Goal: Find specific page/section: Find specific page/section

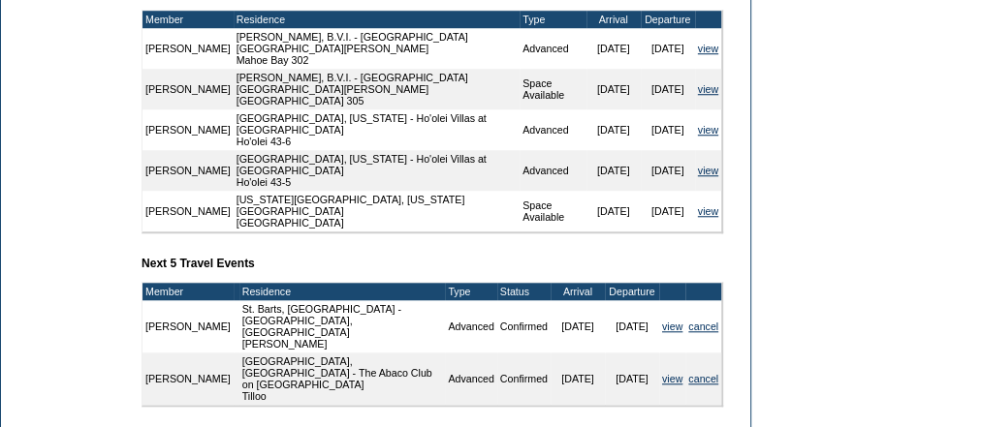
scroll to position [853, 0]
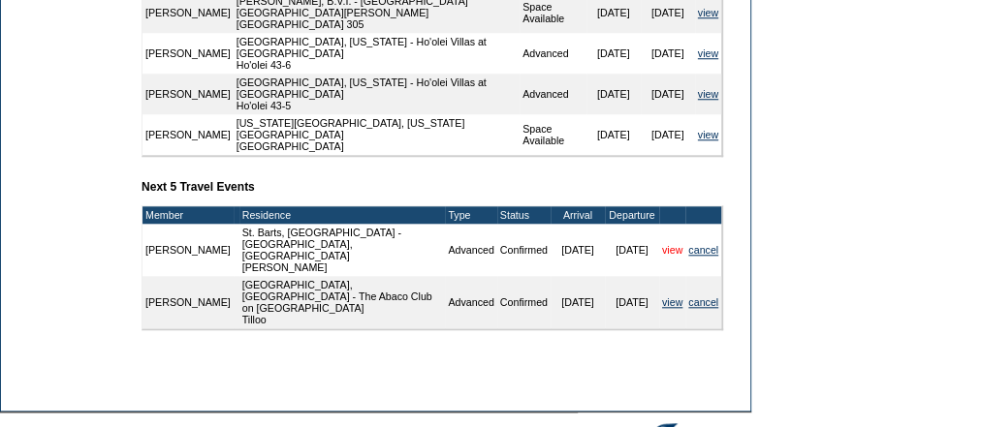
click at [671, 244] on link "view" at bounding box center [672, 250] width 20 height 12
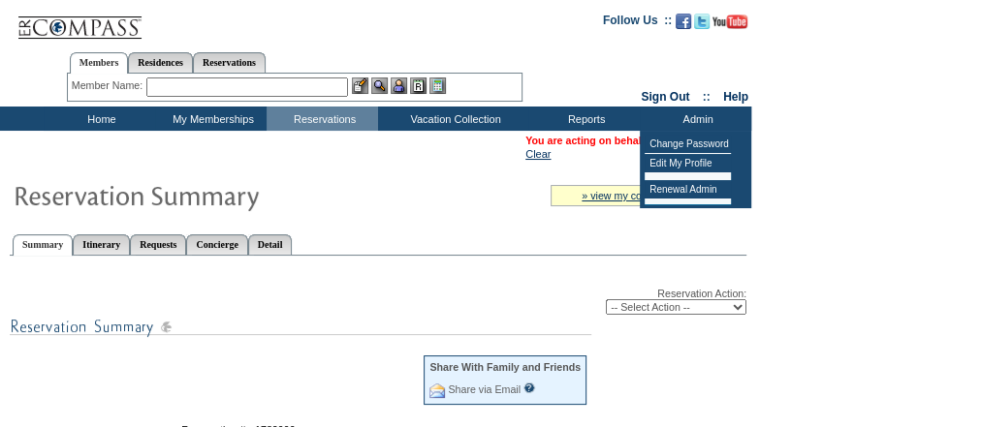
click at [453, 206] on td at bounding box center [253, 195] width 492 height 41
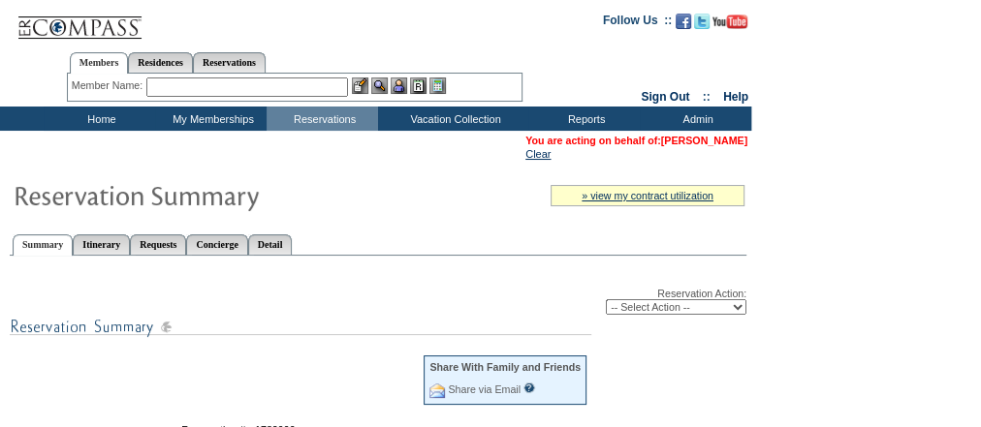
click at [686, 141] on link "[PERSON_NAME]" at bounding box center [704, 141] width 86 height 12
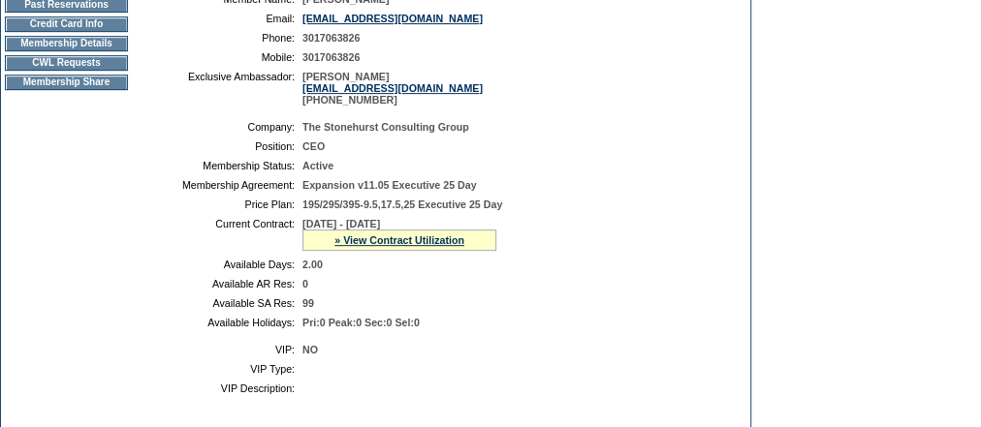
scroll to position [310, 0]
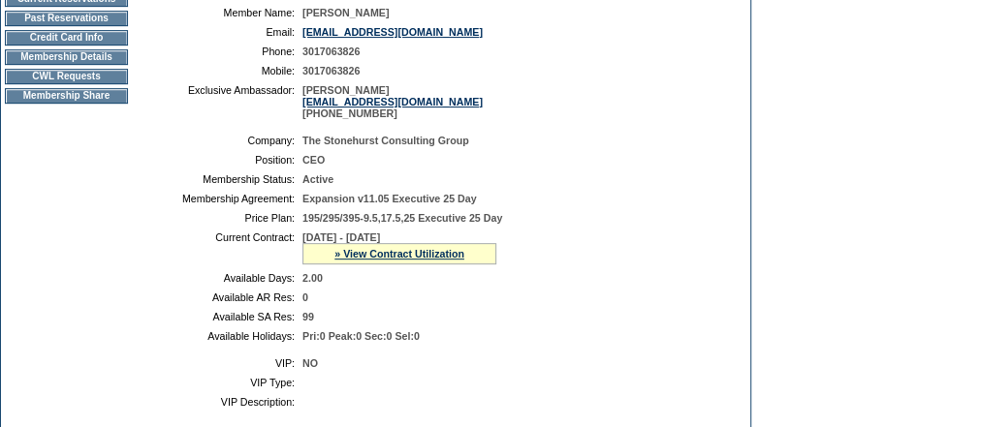
click at [101, 81] on td "CWL Requests" at bounding box center [66, 77] width 123 height 16
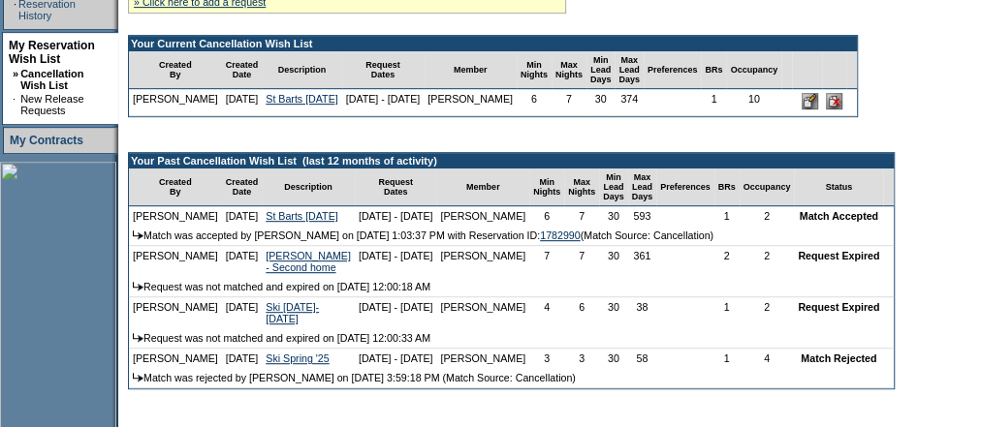
scroll to position [78, 0]
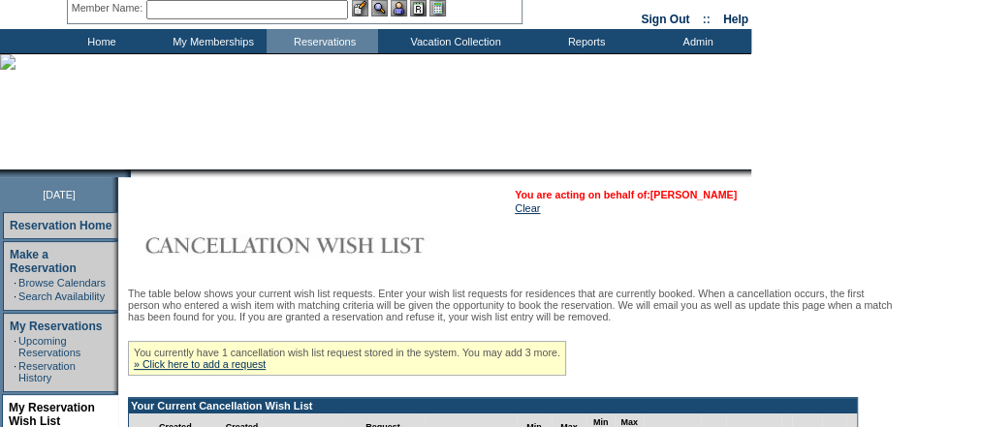
click at [716, 195] on link "[PERSON_NAME]" at bounding box center [693, 195] width 86 height 12
